Goal: Task Accomplishment & Management: Manage account settings

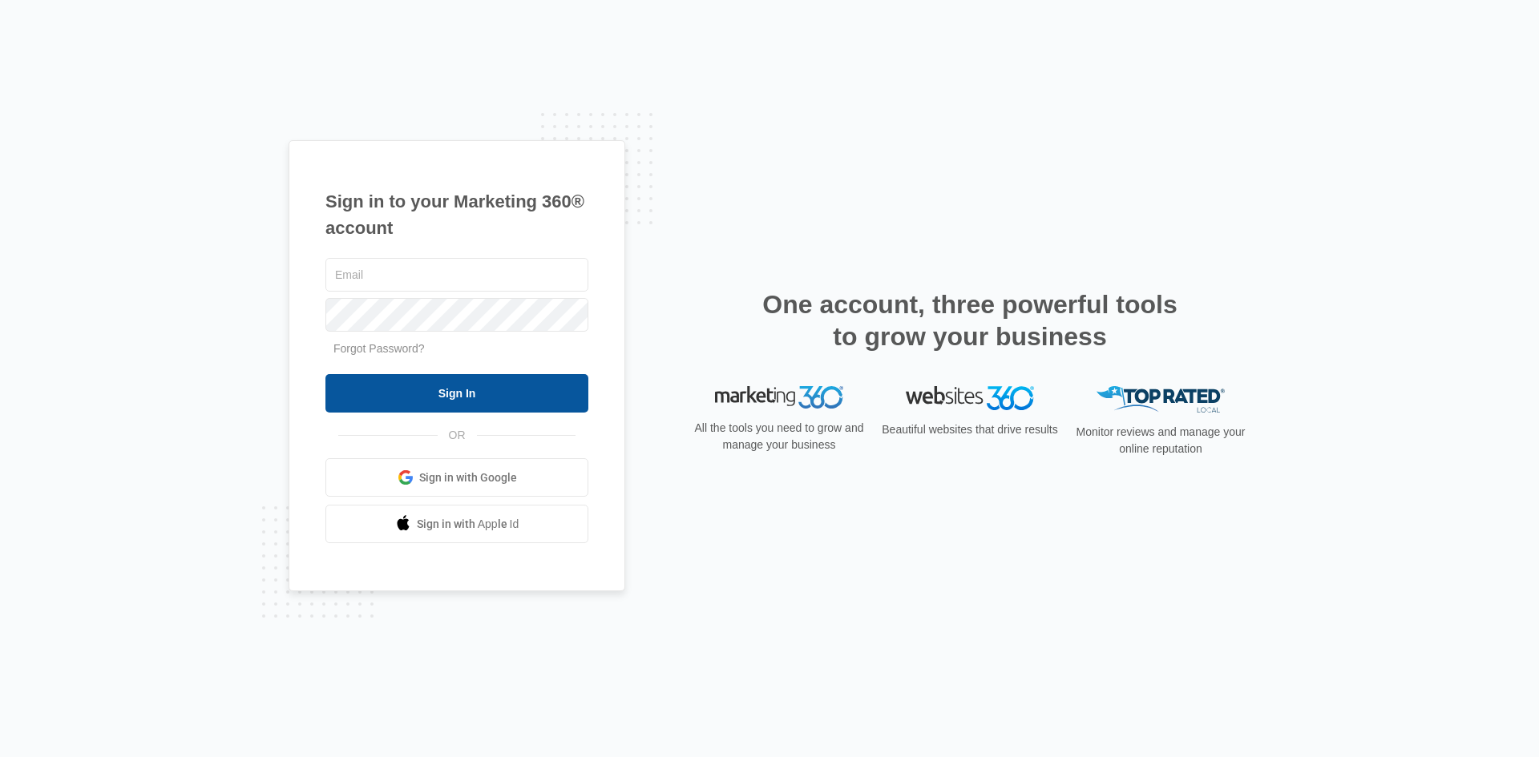
type input "[EMAIL_ADDRESS][DOMAIN_NAME]"
click at [446, 391] on input "Sign In" at bounding box center [456, 393] width 263 height 38
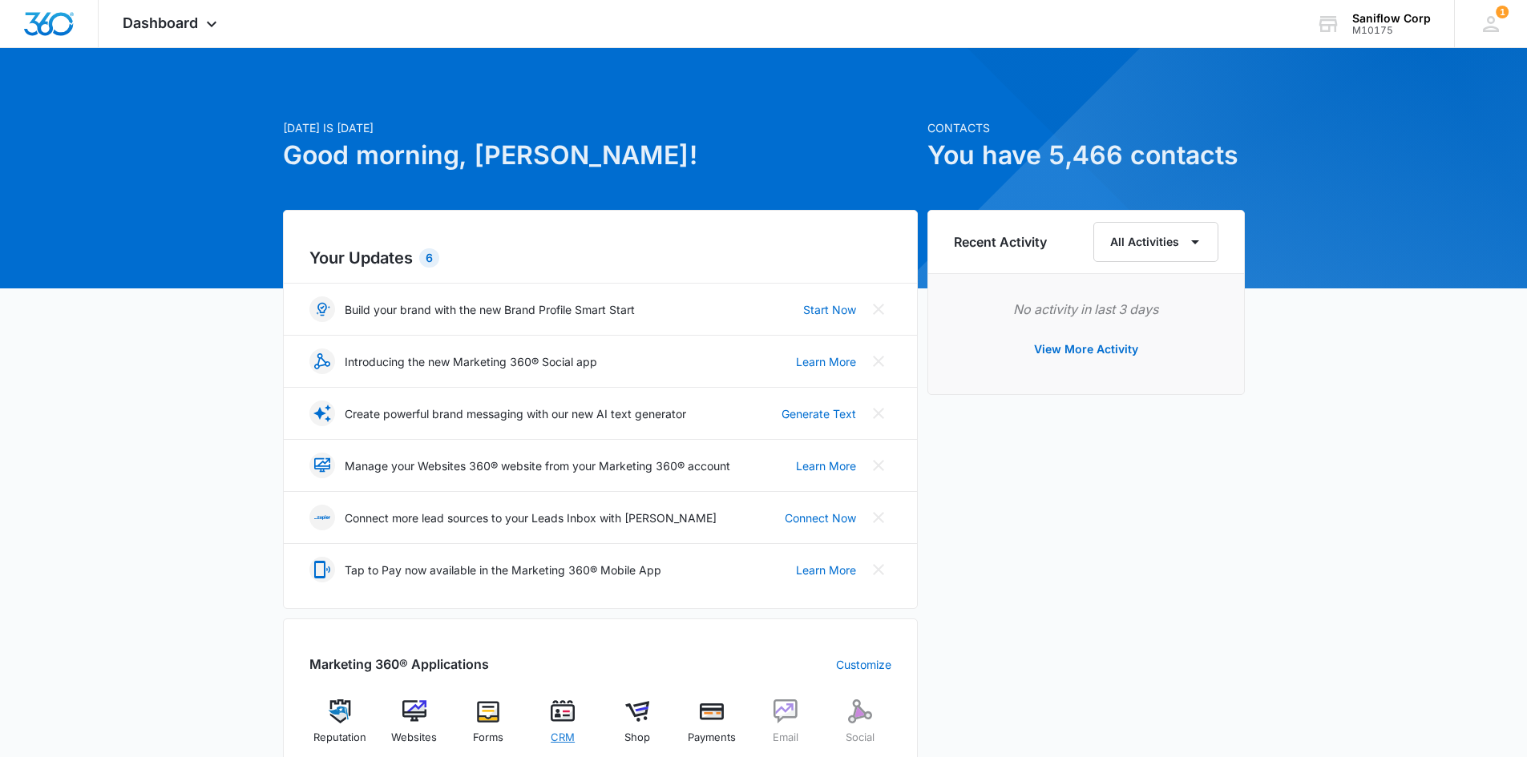
click at [567, 708] on img at bounding box center [563, 712] width 24 height 24
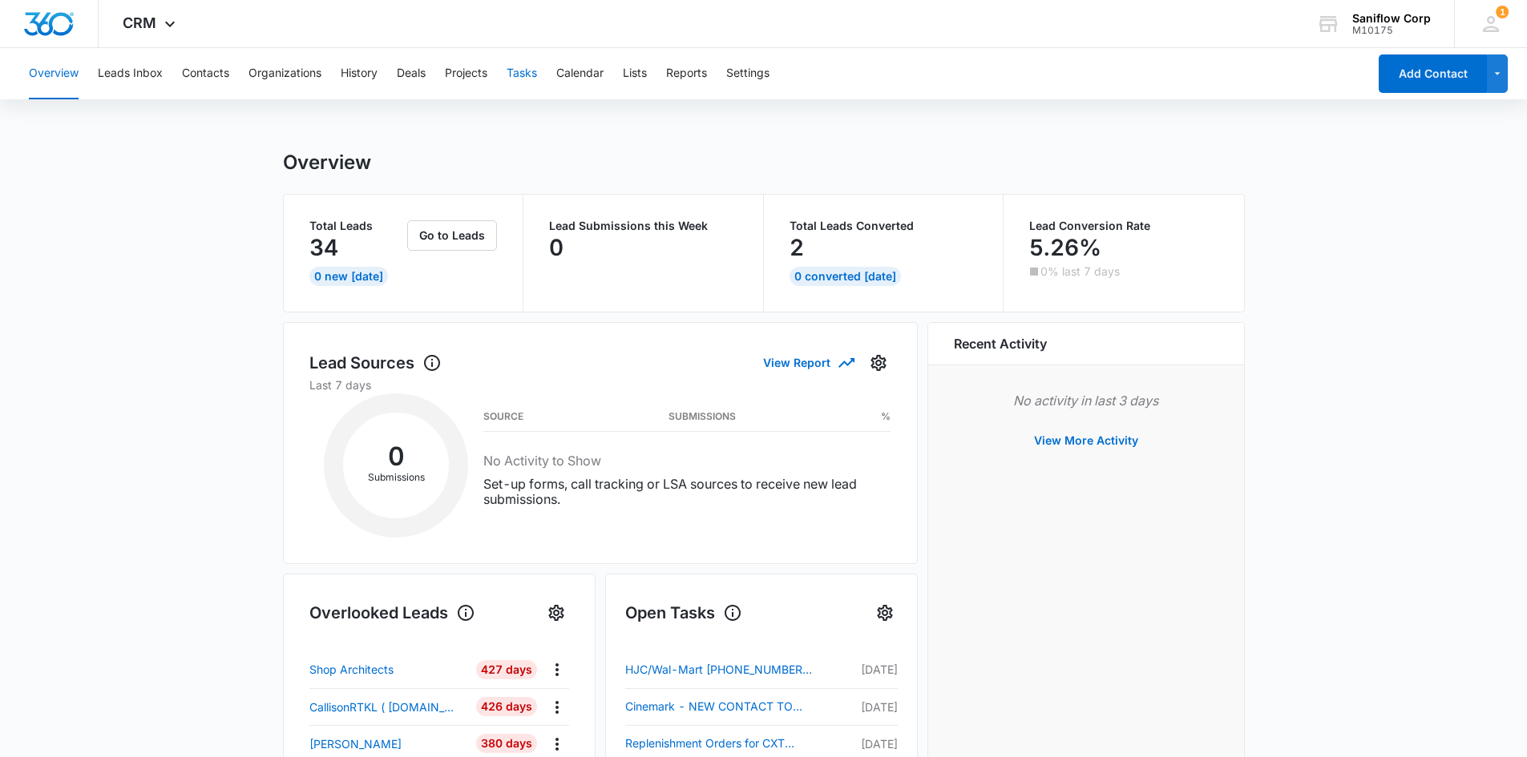
click at [527, 76] on button "Tasks" at bounding box center [522, 73] width 30 height 51
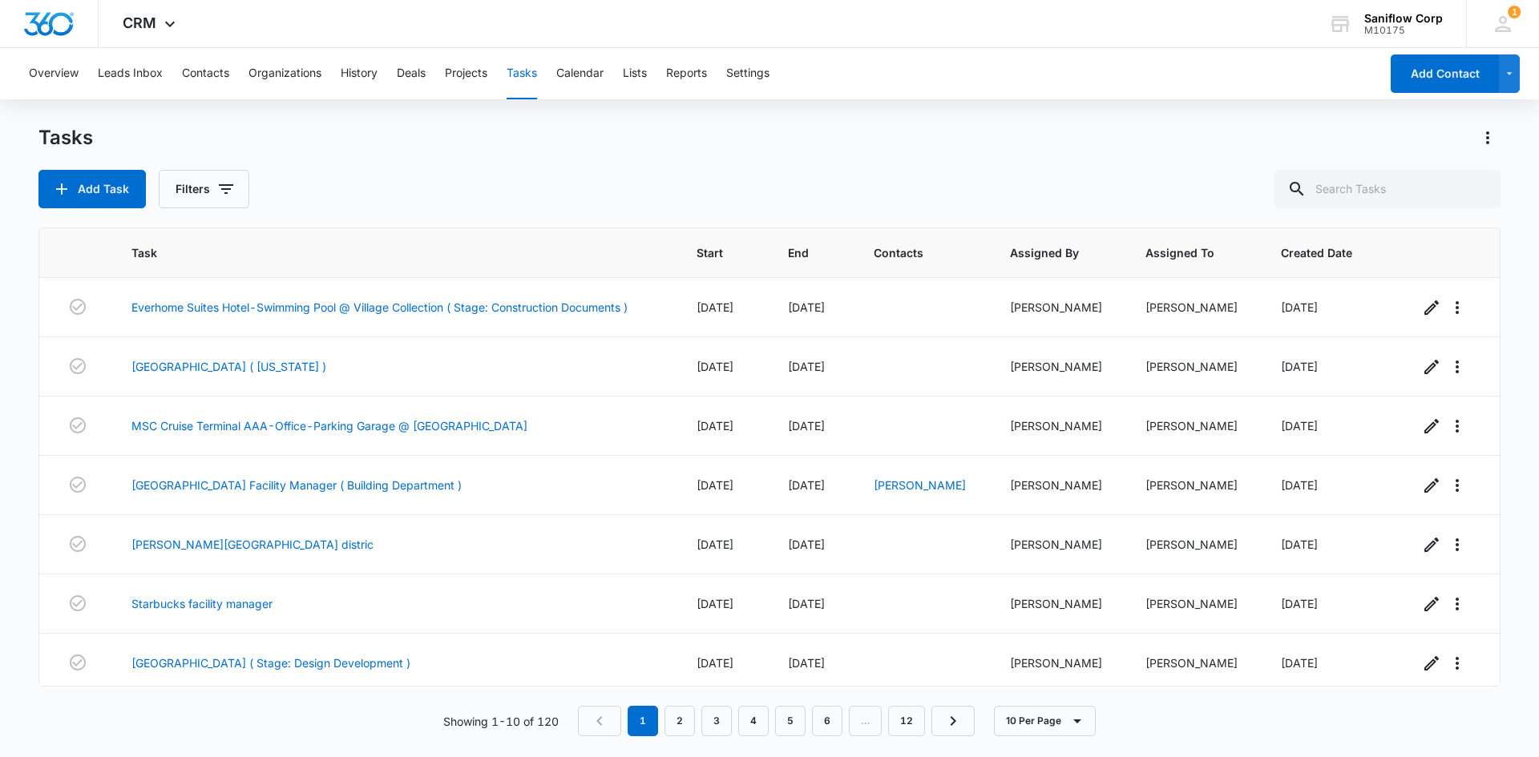
click at [189, 208] on div "Tasks Add Task Filters Task Start End Contacts Assigned By Assigned To Created …" at bounding box center [769, 440] width 1462 height 631
click at [321, 424] on link "MSC Cruise Terminal AAA-Office-Parking Garage @ [GEOGRAPHIC_DATA]" at bounding box center [329, 426] width 396 height 17
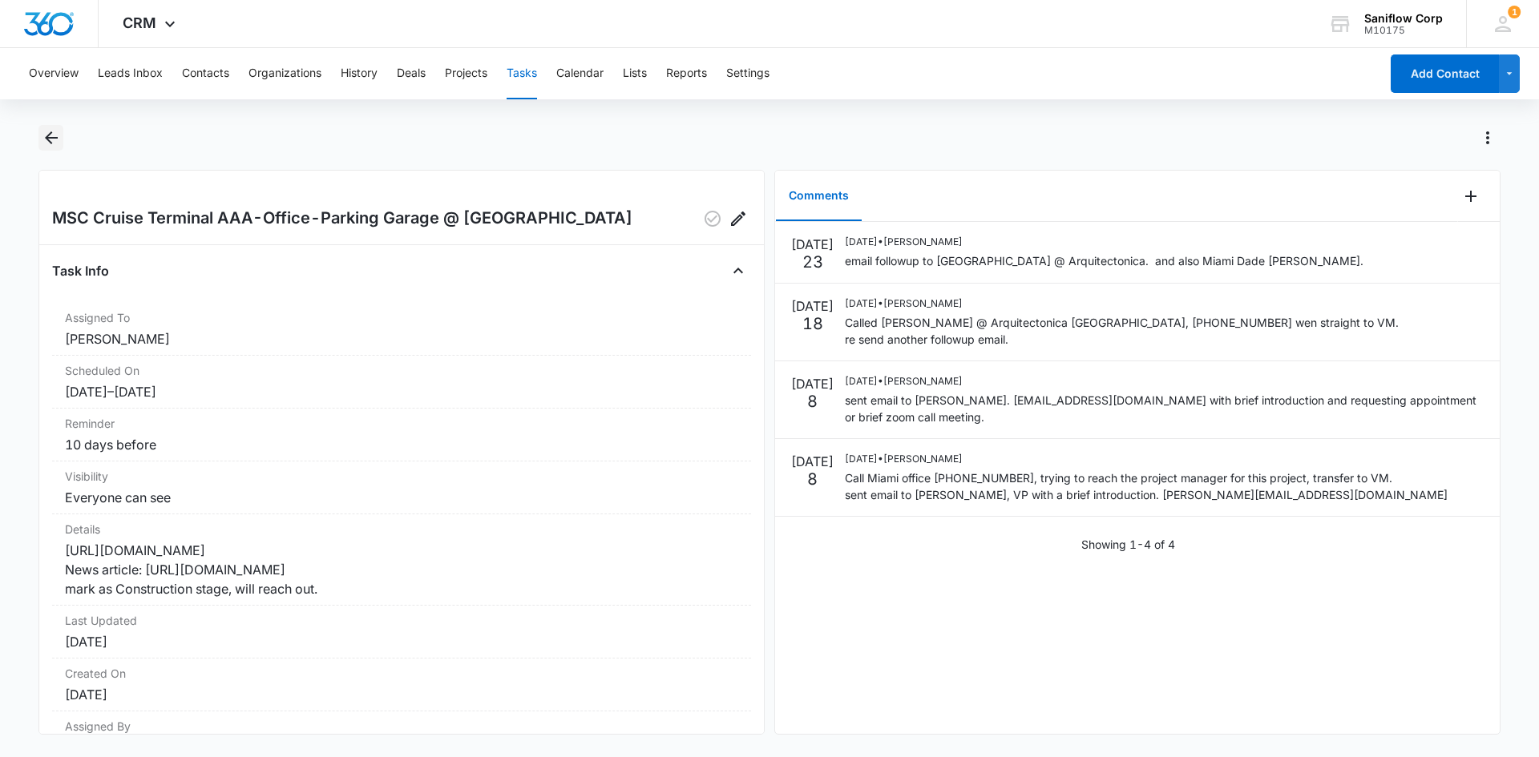
click at [53, 139] on icon "Back" at bounding box center [51, 137] width 13 height 13
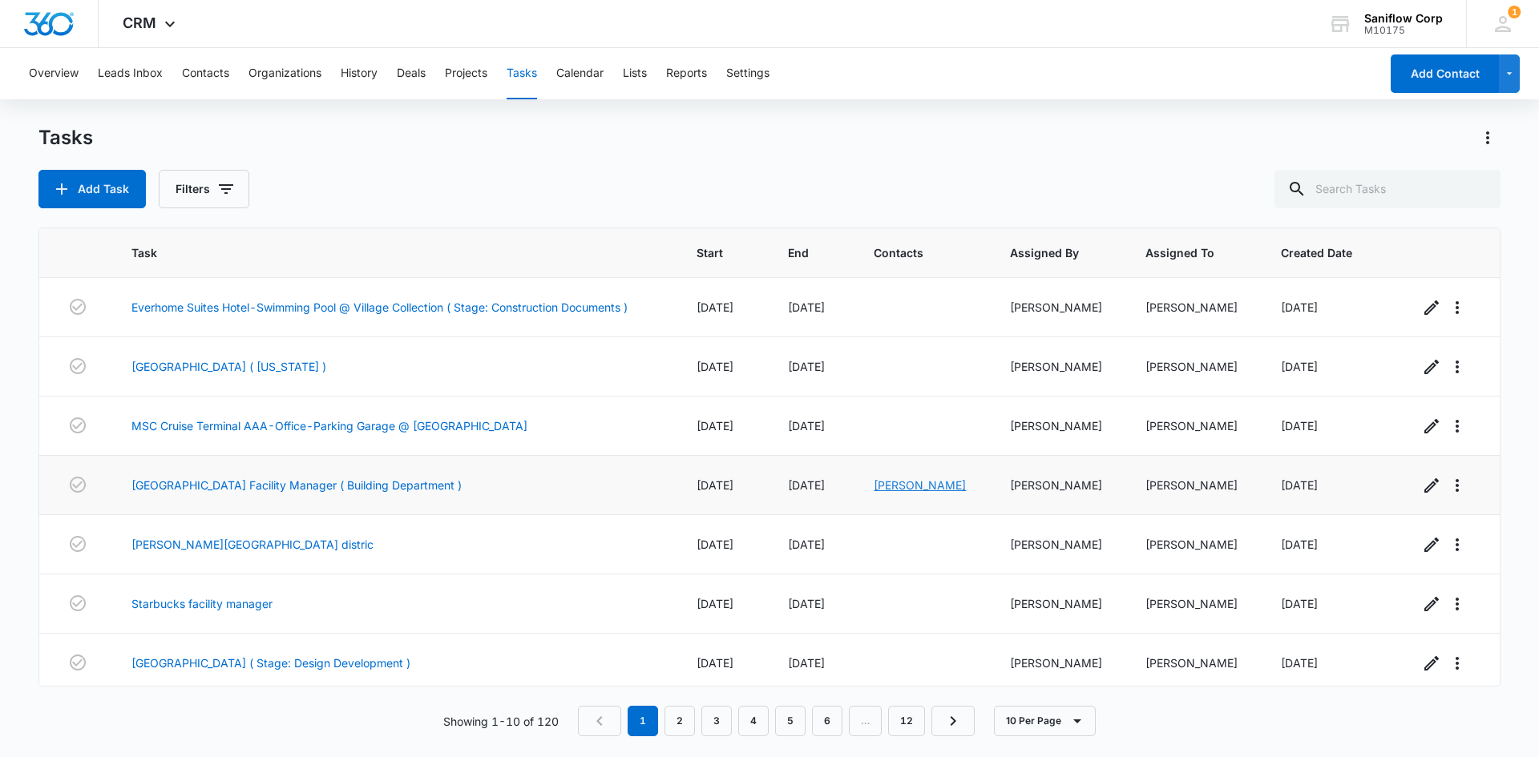
click at [906, 485] on link "[PERSON_NAME]" at bounding box center [920, 485] width 92 height 14
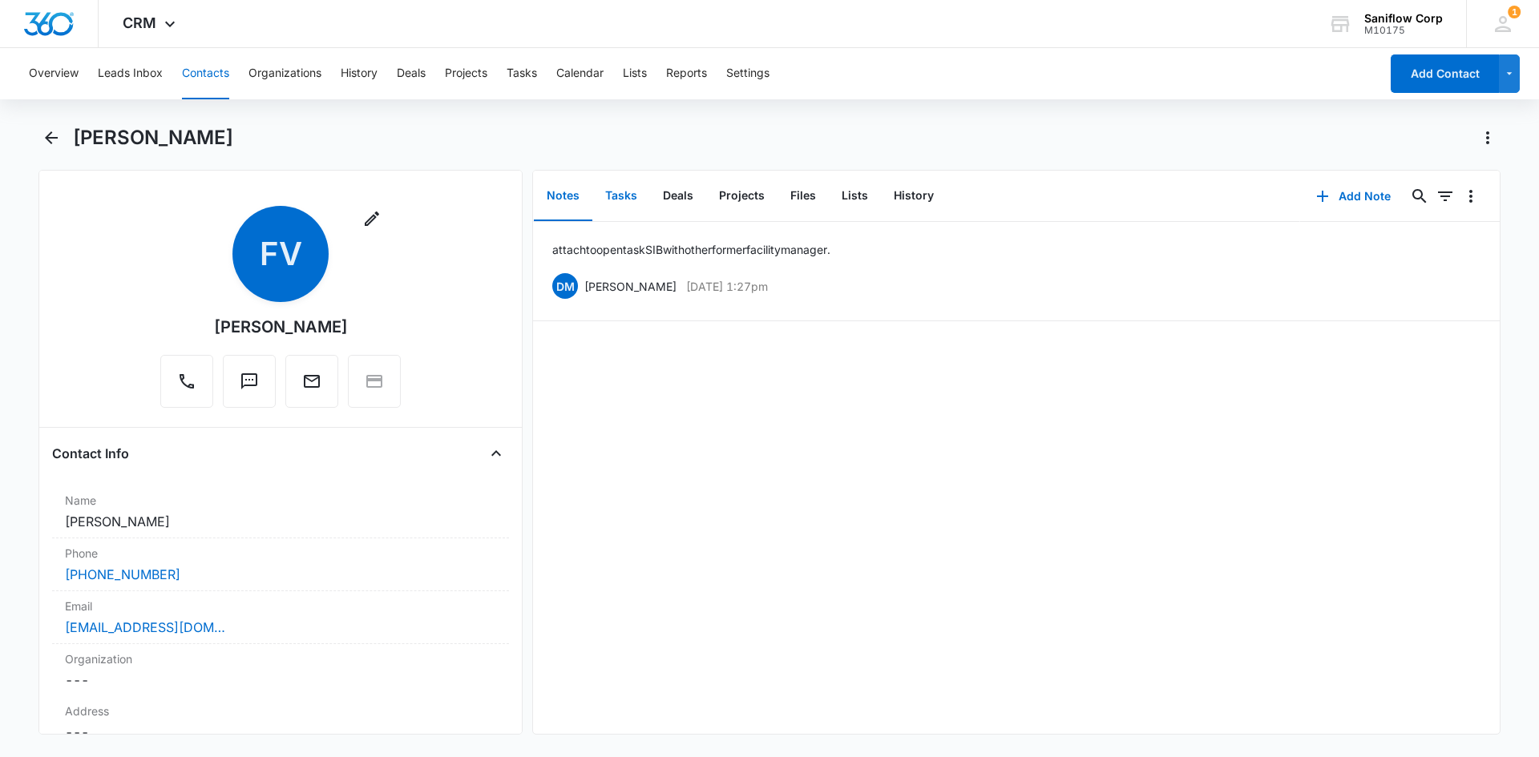
click at [627, 191] on button "Tasks" at bounding box center [621, 197] width 58 height 50
click at [1104, 138] on div "[PERSON_NAME]" at bounding box center [786, 138] width 1427 height 26
